Goal: Transaction & Acquisition: Obtain resource

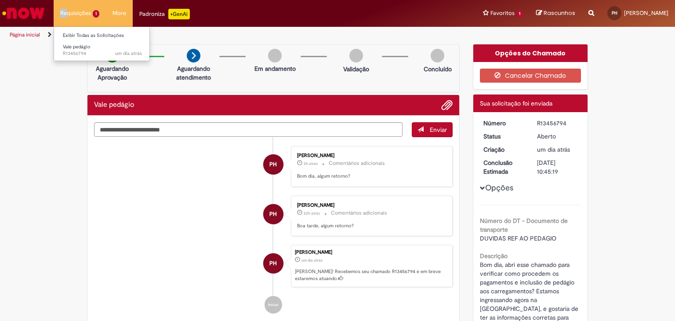
drag, startPoint x: 66, startPoint y: 17, endPoint x: 66, endPoint y: 6, distance: 11.0
click at [66, 6] on li "Requisições 1 Exibir Todas as Solicitações Vale pedágio um dia atrás um dia atr…" at bounding box center [80, 13] width 52 height 26
click at [66, 7] on li "Requisições 1 Exibir Todas as Solicitações Vale pedágio um dia atrás um dia atr…" at bounding box center [80, 13] width 52 height 26
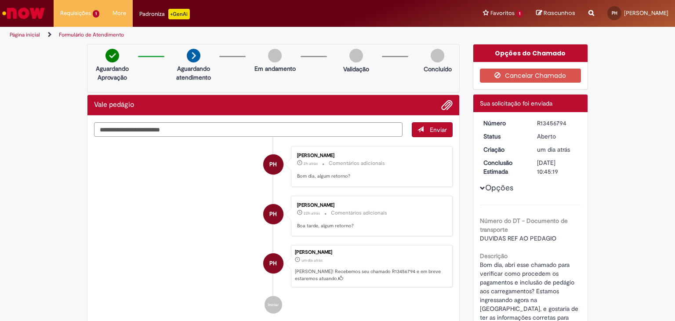
click at [28, 31] on link "Página inicial" at bounding box center [25, 34] width 30 height 7
click at [75, 15] on li "Requisições 1 Exibir Todas as Solicitações Vale pedágio um dia atrás um dia atr…" at bounding box center [80, 13] width 52 height 26
click at [120, 191] on ul "PH [PERSON_NAME] 2h atrás 2 horas atrás Comentários adicionais Bom dia, algum r…" at bounding box center [273, 229] width 359 height 185
click at [72, 15] on li "Requisições 1 Exibir Todas as Solicitações Vale pedágio um dia atrás um dia atr…" at bounding box center [80, 13] width 52 height 26
click at [524, 9] on li "Favoritos 1 Exibir todos os Favoritos Vale pedágio" at bounding box center [503, 13] width 53 height 26
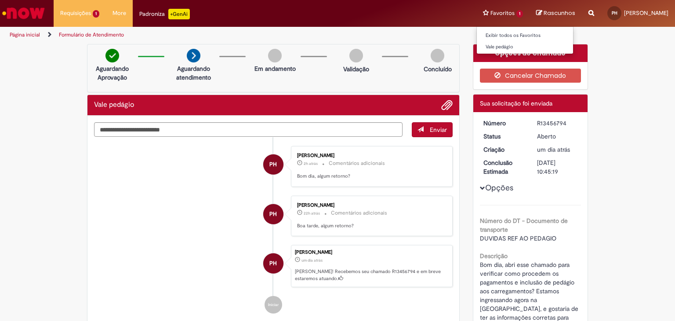
click at [522, 13] on li "Favoritos 1 Exibir todos os Favoritos Vale pedágio" at bounding box center [503, 13] width 53 height 26
click at [505, 12] on li "Favoritos 1 Exibir todos os Favoritos Vale pedágio" at bounding box center [503, 13] width 53 height 26
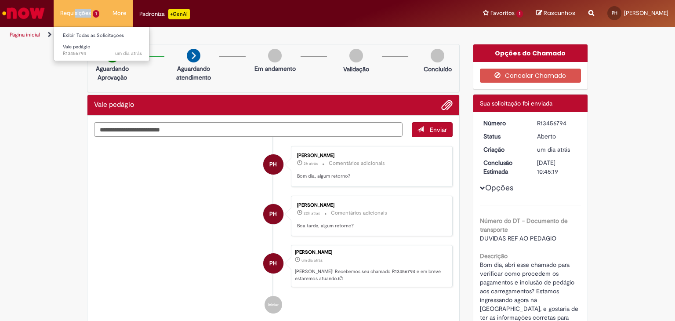
click at [76, 15] on li "Requisições 1 Exibir Todas as Solicitações Vale pedágio um dia atrás um dia atr…" at bounding box center [80, 13] width 52 height 26
click at [33, 29] on li "Página inicial" at bounding box center [31, 35] width 48 height 16
click at [30, 31] on link "Página inicial" at bounding box center [25, 34] width 30 height 7
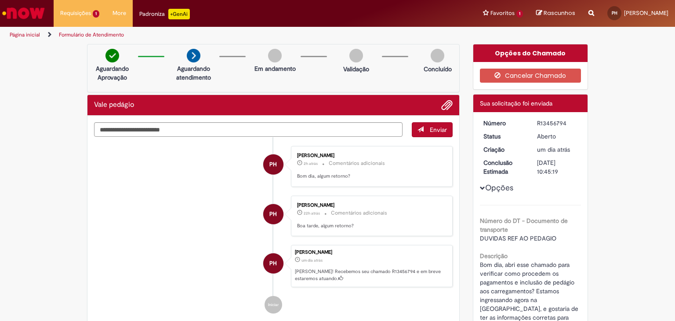
click at [31, 36] on link "Página inicial" at bounding box center [25, 34] width 30 height 7
click at [526, 15] on li "Favoritos 1 Exibir todos os Favoritos Vale pedágio" at bounding box center [503, 13] width 53 height 26
click at [505, 36] on link "Exibir todos os Favoritos" at bounding box center [525, 36] width 97 height 10
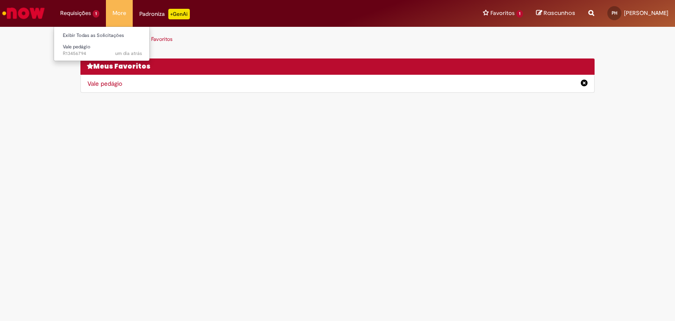
click at [80, 12] on li "Requisições 1 Exibir Todas as Solicitações Vale pedágio um dia atrás um dia atr…" at bounding box center [80, 13] width 52 height 26
click at [91, 11] on li "Requisições 1 Exibir Todas as Solicitações Vale pedágio um dia atrás um dia atr…" at bounding box center [80, 13] width 52 height 26
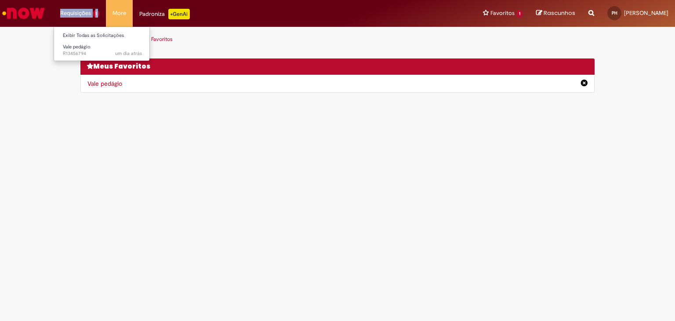
click at [91, 11] on li "Requisições 1 Exibir Todas as Solicitações Vale pedágio um dia atrás um dia atr…" at bounding box center [80, 13] width 52 height 26
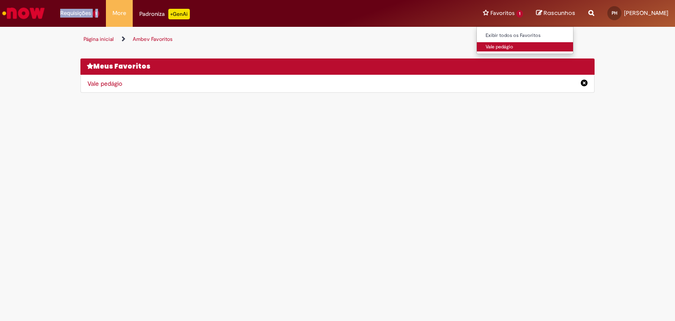
click at [502, 47] on link "Vale pedágio" at bounding box center [525, 47] width 97 height 10
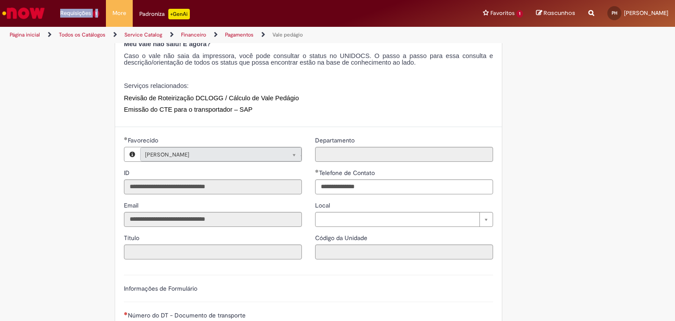
scroll to position [126, 0]
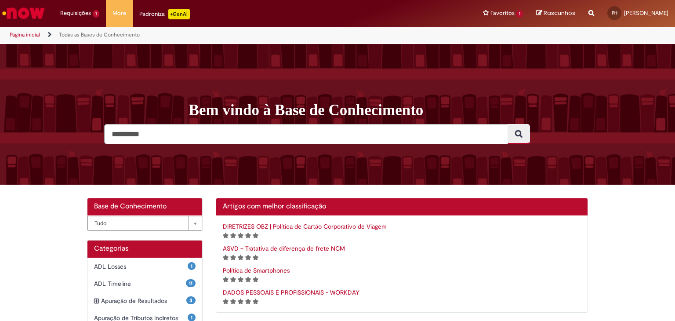
click at [21, 37] on link "Página inicial" at bounding box center [25, 34] width 30 height 7
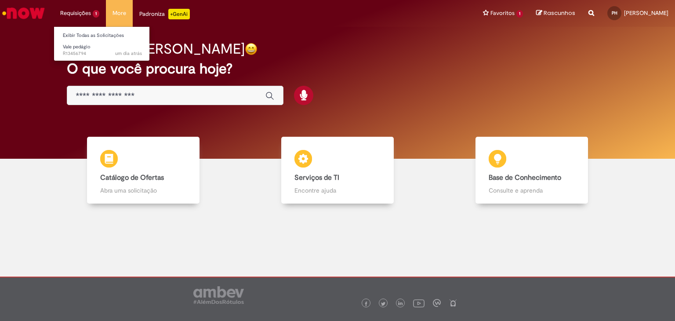
click at [95, 11] on li "Requisições 1 Exibir Todas as Solicitações Vale pedágio um dia atrás um dia atr…" at bounding box center [80, 13] width 52 height 26
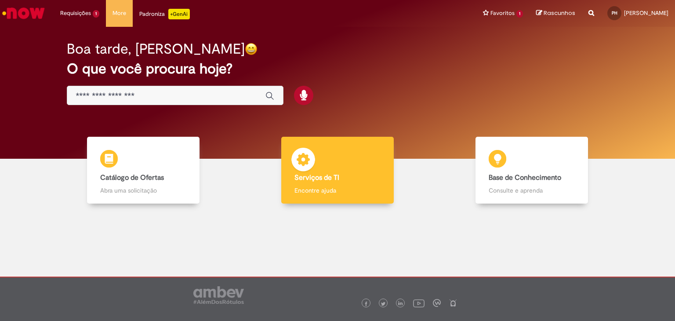
click at [340, 162] on div "Serviços de TI Serviços de TI Encontre ajuda" at bounding box center [337, 170] width 113 height 67
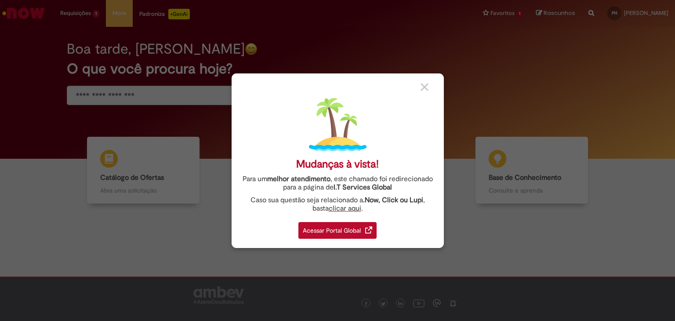
click at [347, 232] on div "Acessar Portal Global" at bounding box center [338, 230] width 78 height 17
